Goal: Task Accomplishment & Management: Manage account settings

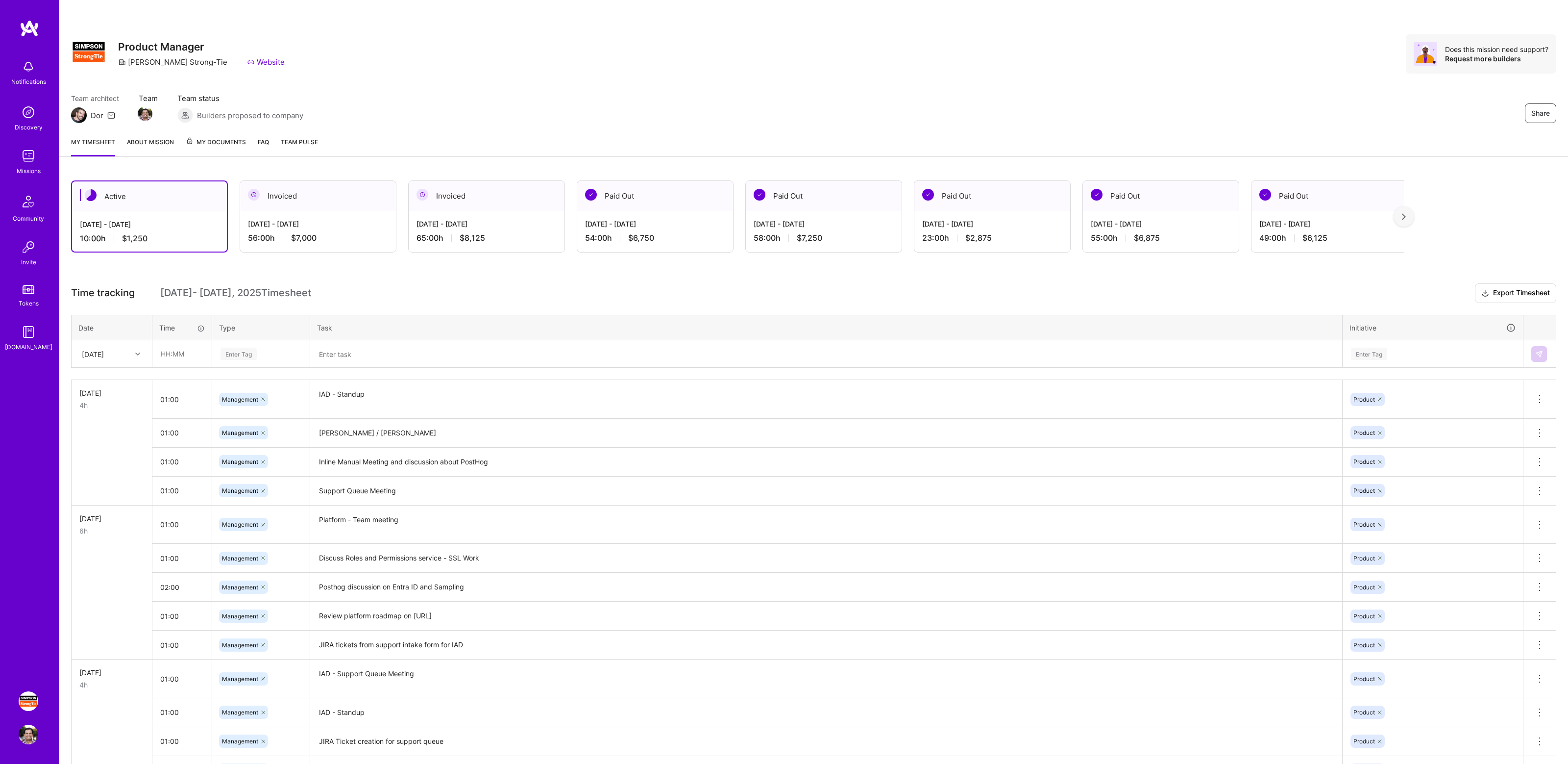
click at [808, 80] on div "Share Product Manager [PERSON_NAME]-Tie Website Does this mission need support?…" at bounding box center [813, 64] width 1509 height 129
click at [700, 101] on div "Team architect Dor Team Team status Builders proposed to company Share" at bounding box center [813, 108] width 1485 height 30
click at [174, 353] on input "text" at bounding box center [181, 354] width 58 height 26
type input "01:00"
type input "[PERSON_NAME]"
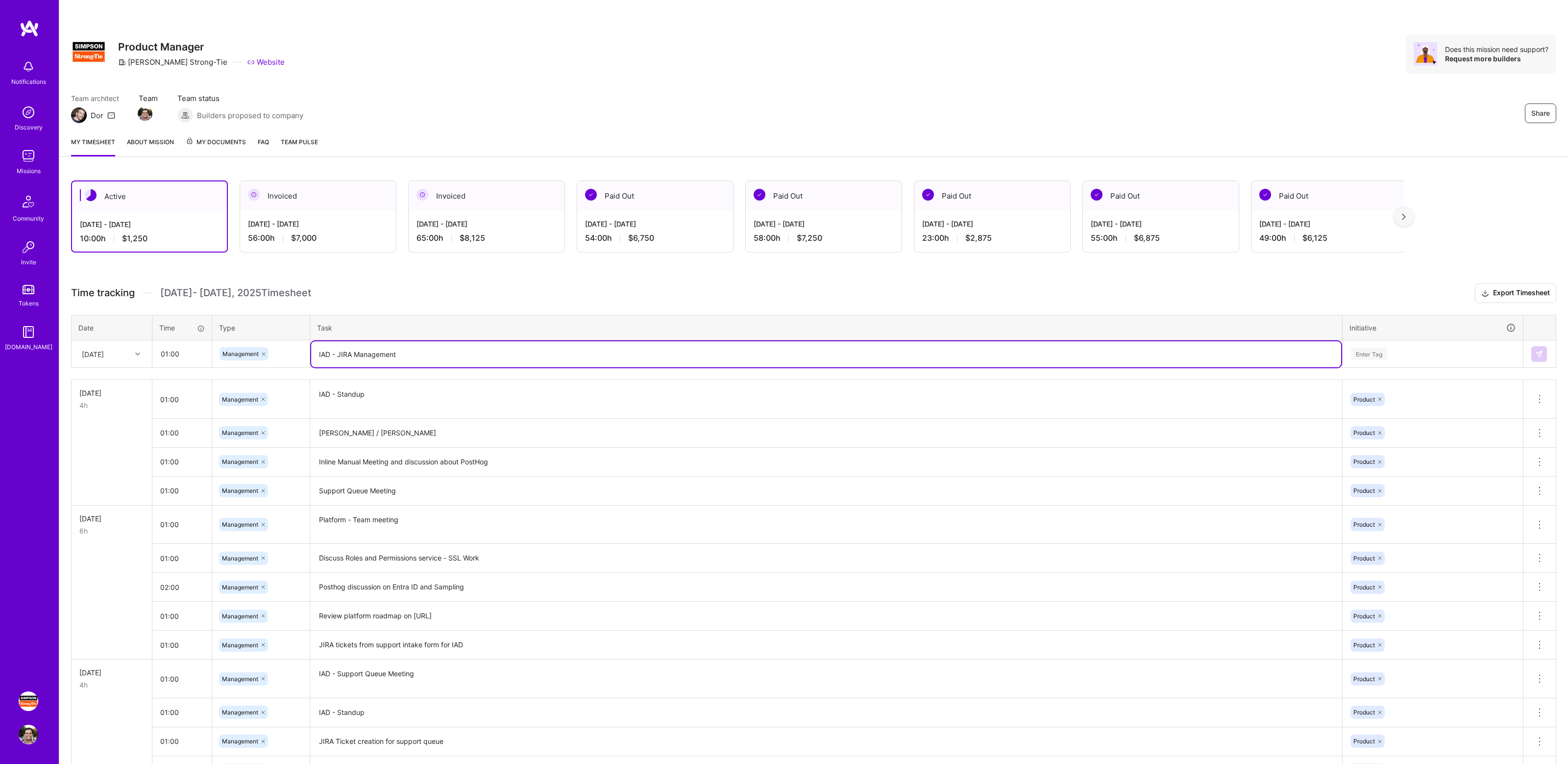
type textarea "IAD - JIRA Management"
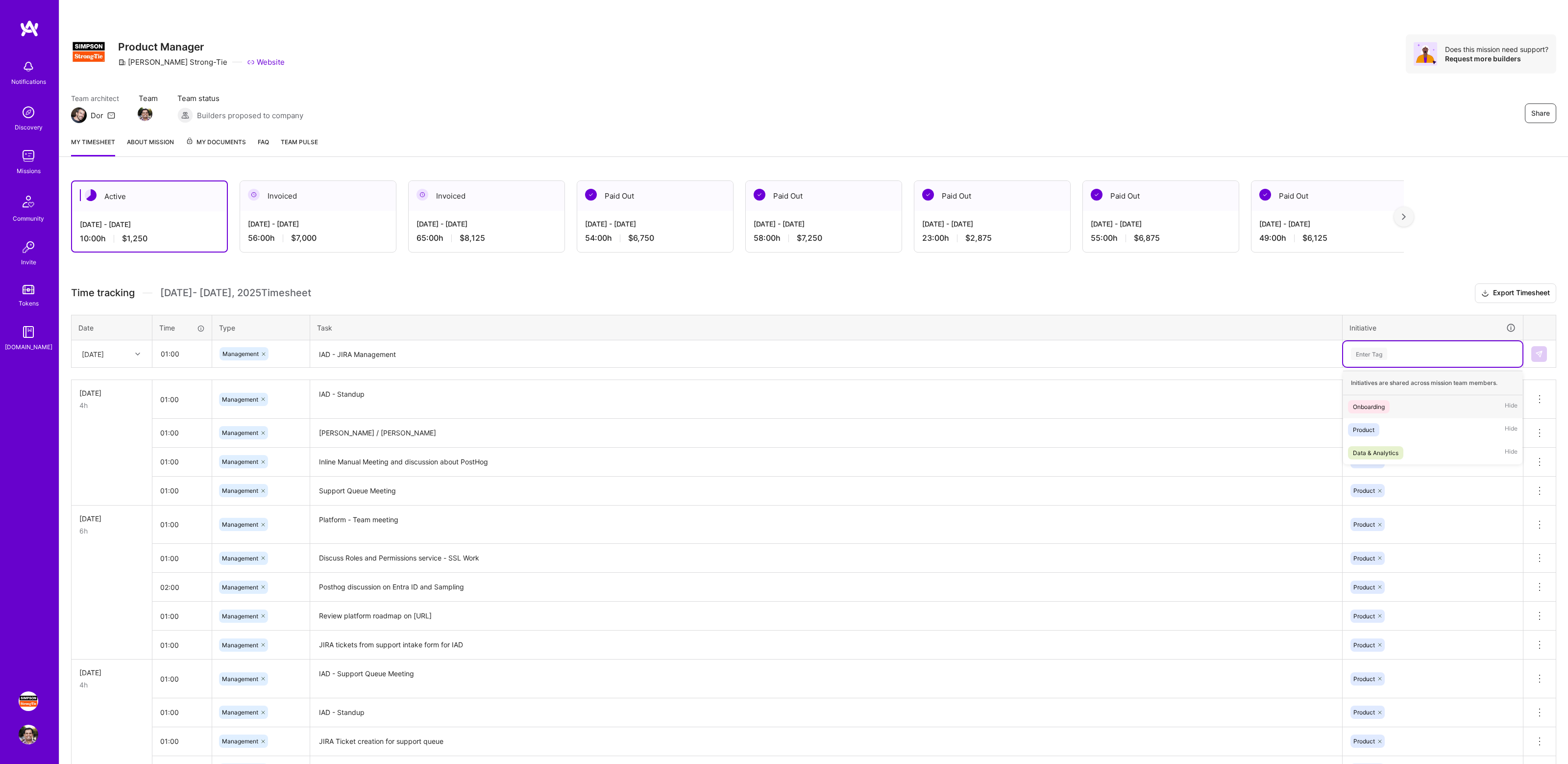
click at [1407, 355] on div "Enter Tag" at bounding box center [1433, 353] width 166 height 12
click at [1392, 426] on div "Product Hide" at bounding box center [1433, 429] width 180 height 23
click at [1544, 357] on button at bounding box center [1539, 354] width 16 height 16
click at [464, 268] on div "Active [DATE] - [DATE] 15:00 h $1,875 Invoiced [DATE] - [DATE] 56:00 h $7,000 I…" at bounding box center [813, 528] width 1509 height 720
click at [492, 276] on div "Active [DATE] - [DATE] 15:00 h $1,875 Invoiced [DATE] - [DATE] 56:00 h $7,000 I…" at bounding box center [813, 528] width 1509 height 720
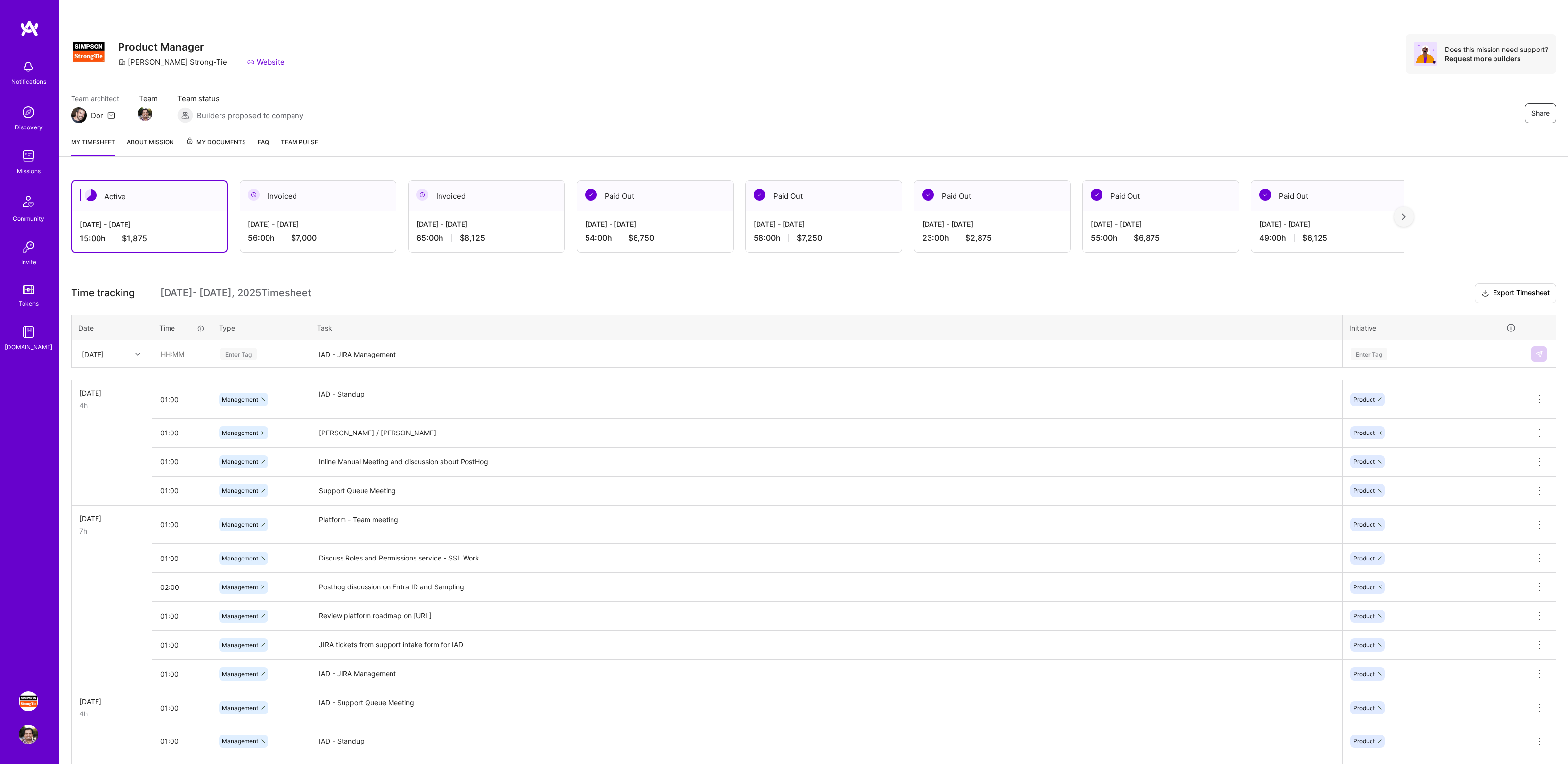
click at [516, 277] on div "Active [DATE] - [DATE] 15:00 h $1,875 Invoiced [DATE] - [DATE] 56:00 h $7,000 I…" at bounding box center [813, 528] width 1509 height 720
click at [541, 292] on h3 "Time tracking [DATE] - [DATE] Timesheet Export Timesheet" at bounding box center [813, 293] width 1485 height 20
click at [178, 353] on input "text" at bounding box center [181, 354] width 58 height 26
type input "01:00"
type input "mana"
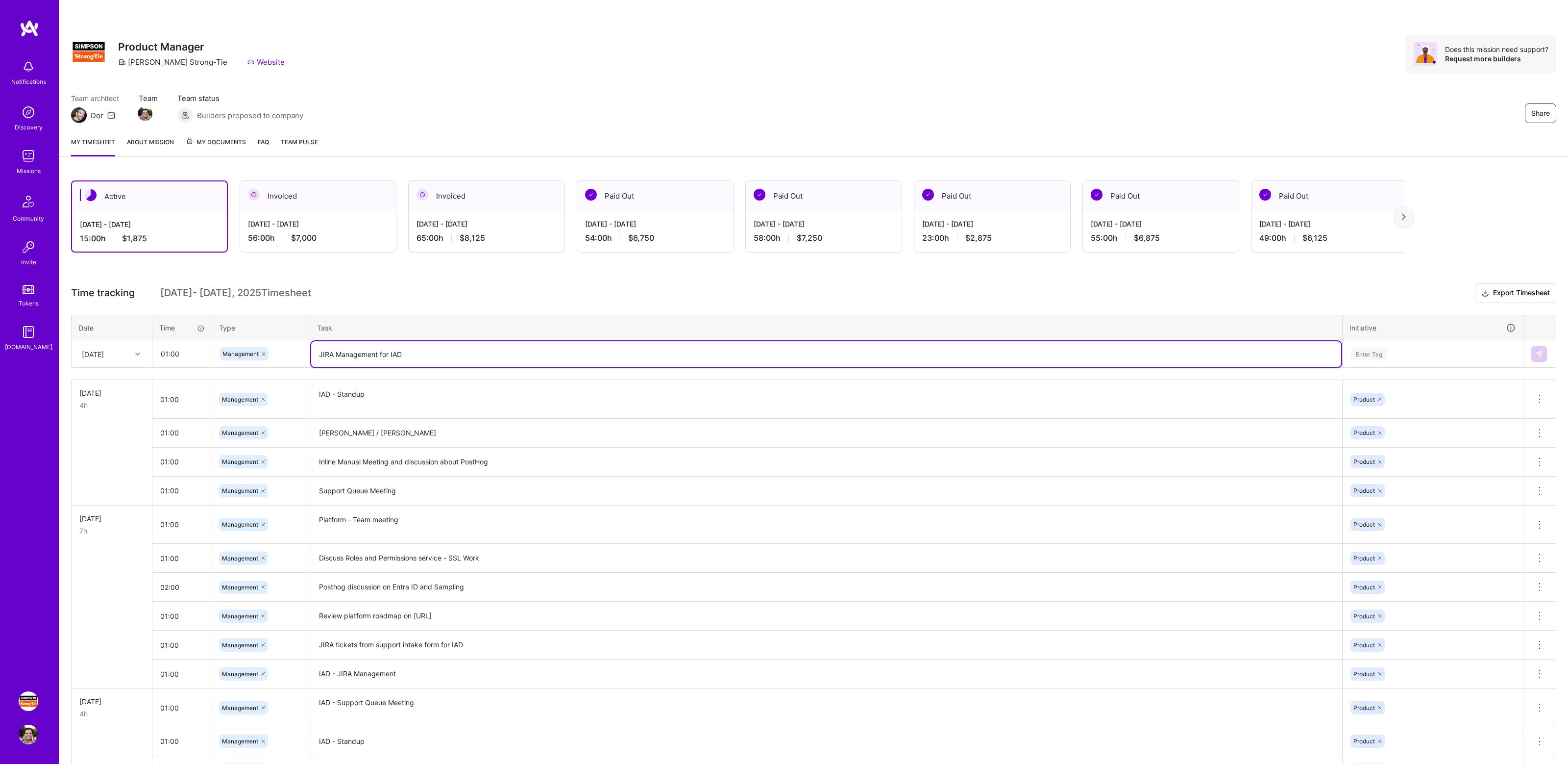
type textarea "JIRA Management for IAD"
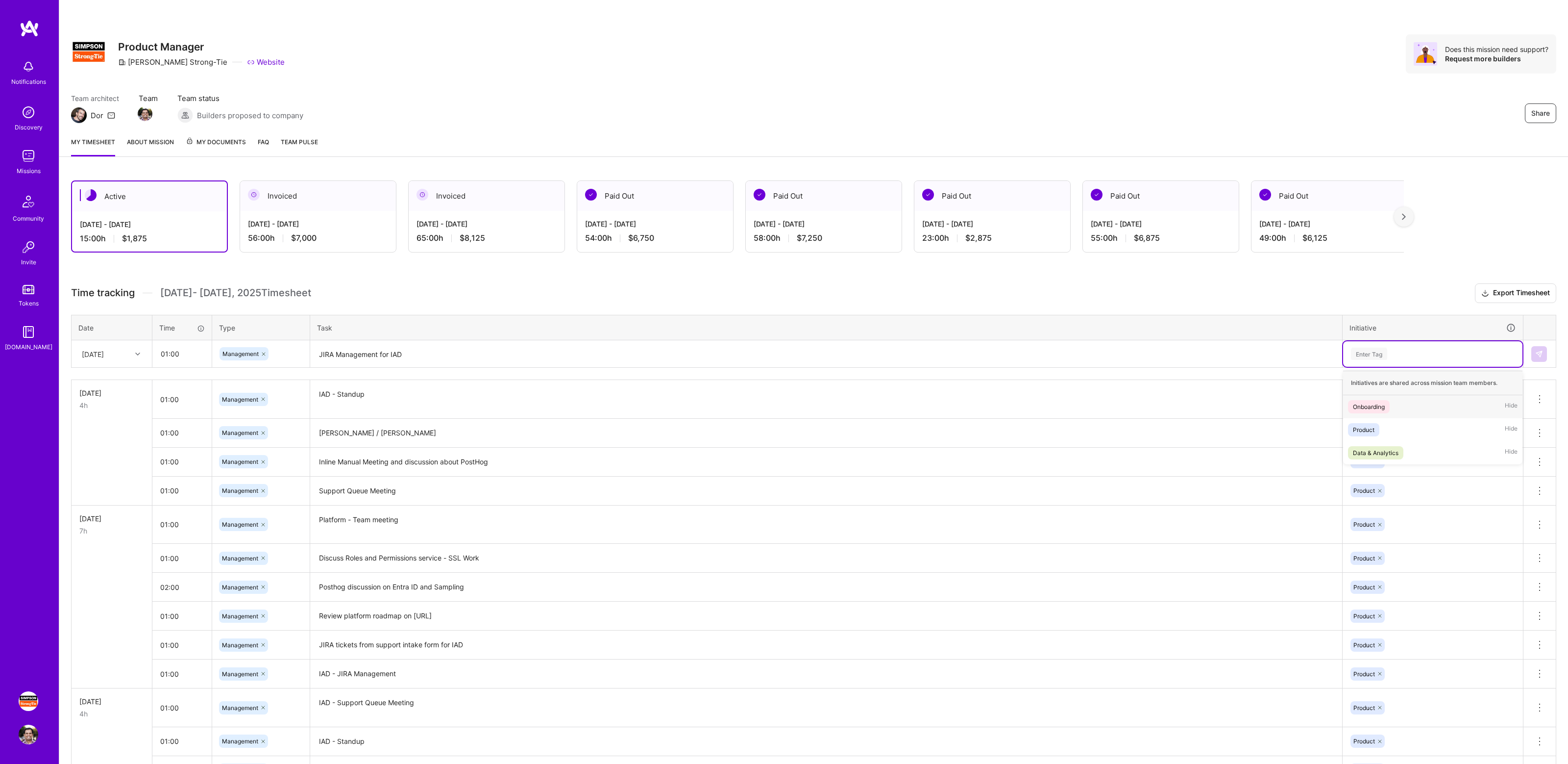
click at [1383, 357] on div "Enter Tag" at bounding box center [1370, 353] width 37 height 15
click at [1375, 421] on div "Product Hide" at bounding box center [1433, 429] width 180 height 23
click at [1537, 351] on img at bounding box center [1539, 354] width 8 height 8
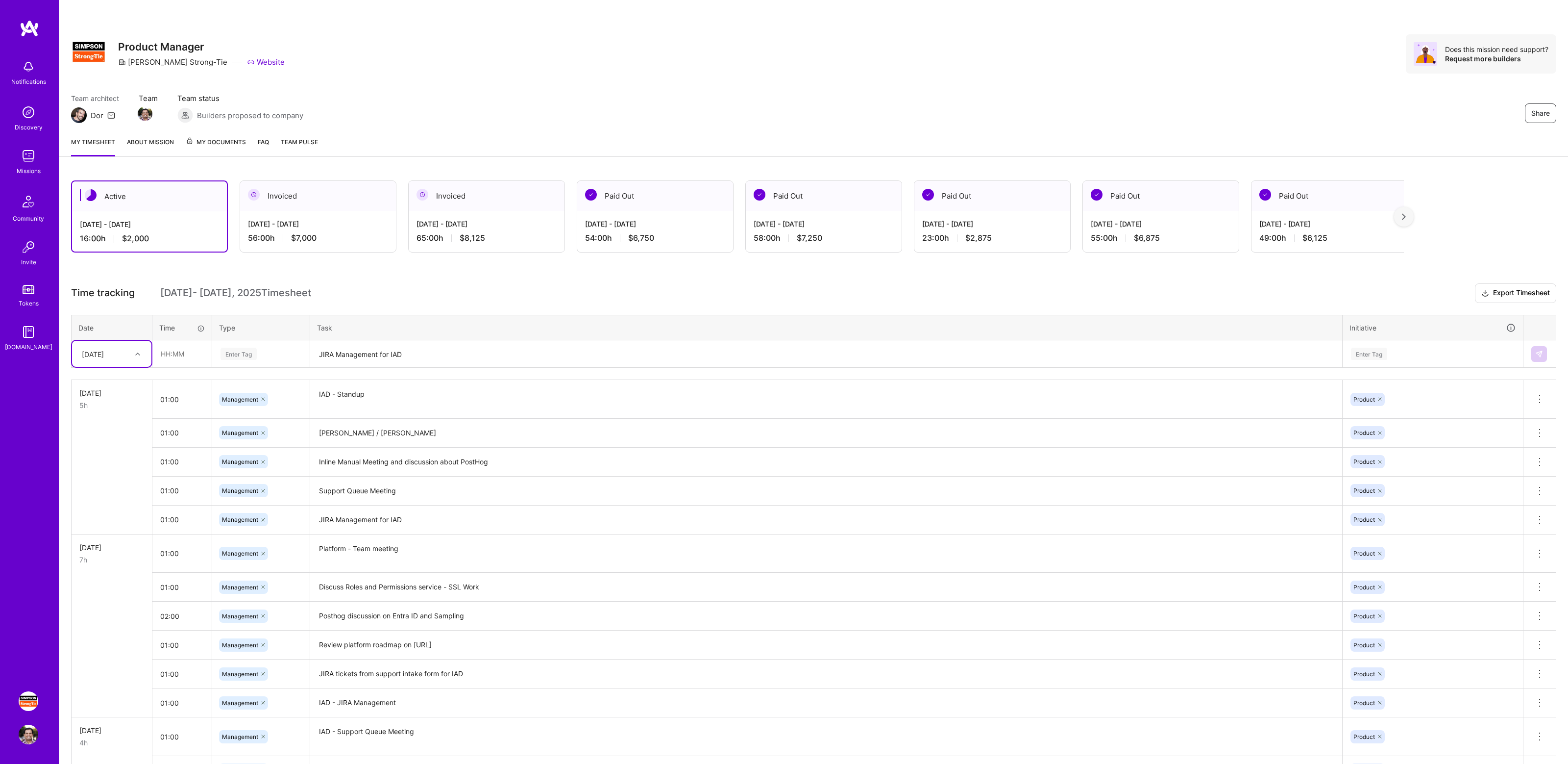
click at [517, 267] on div "Active Aug 16 - Aug 31, 2025 16:00 h $2,000 Invoiced Aug 1 - Aug 15, 2025 56:00…" at bounding box center [813, 543] width 1509 height 748
click at [553, 278] on div "Active Aug 16 - Aug 31, 2025 16:00 h $2,000 Invoiced Aug 1 - Aug 15, 2025 56:00…" at bounding box center [813, 543] width 1509 height 748
